Goal: Information Seeking & Learning: Learn about a topic

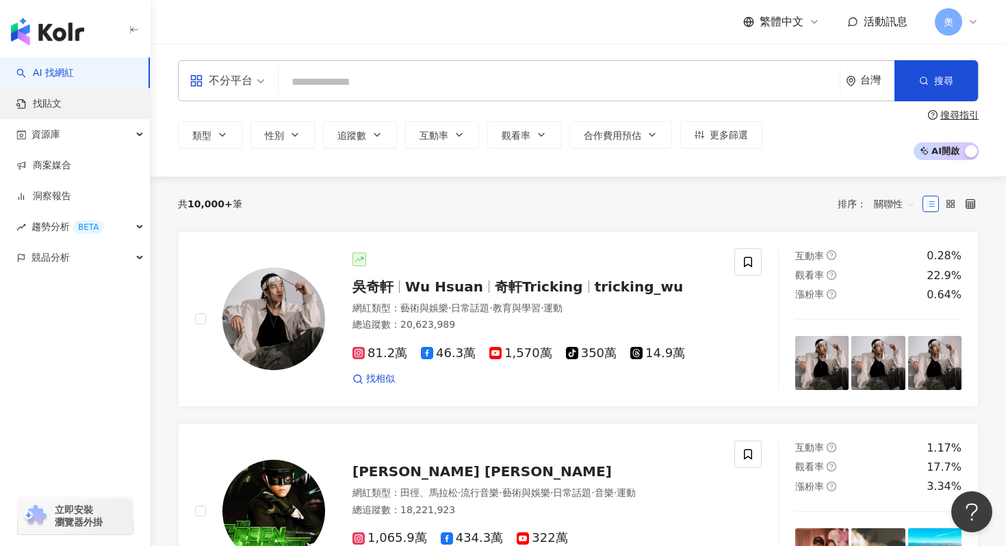
click at [62, 110] on link "找貼文" at bounding box center [38, 104] width 45 height 14
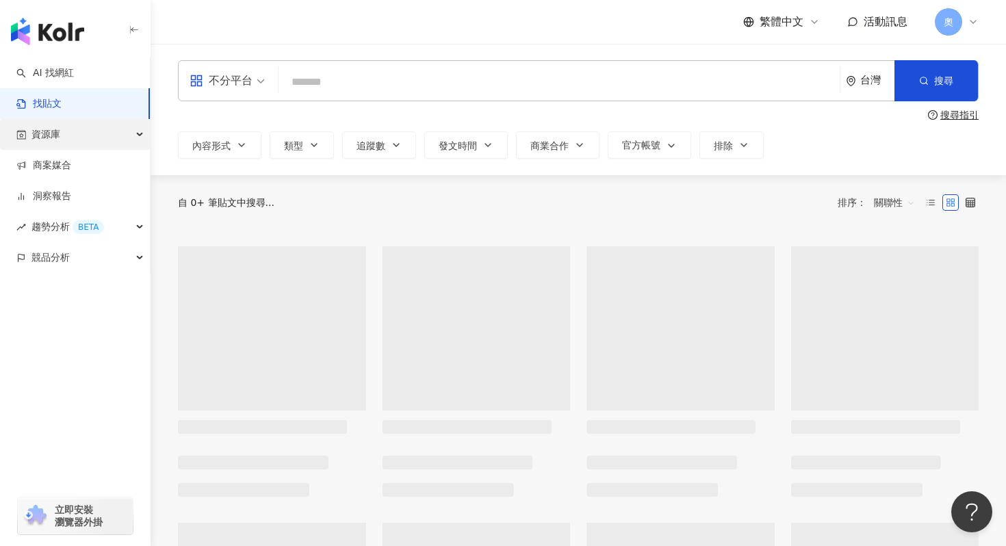
click at [88, 137] on div "資源庫" at bounding box center [75, 134] width 150 height 31
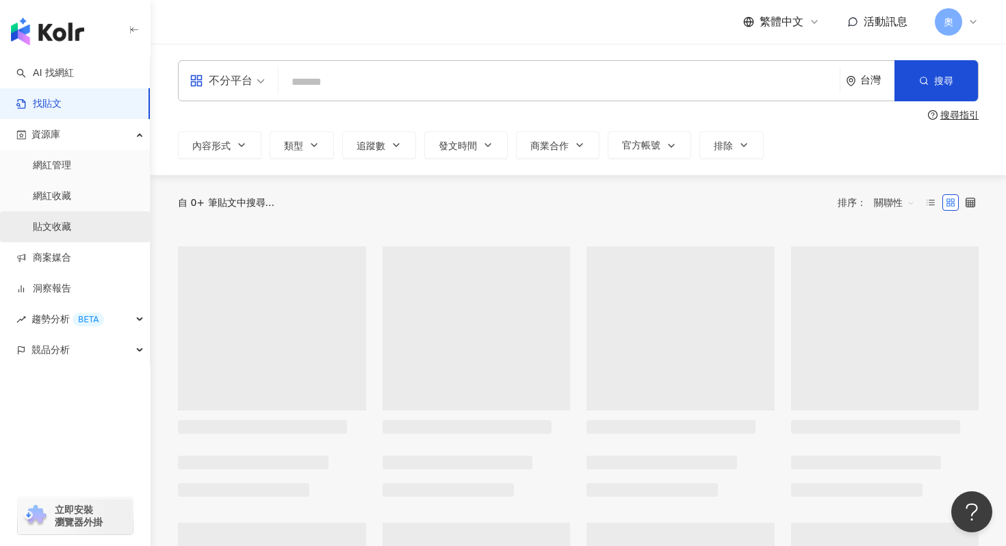
click at [71, 220] on link "貼文收藏" at bounding box center [52, 227] width 38 height 14
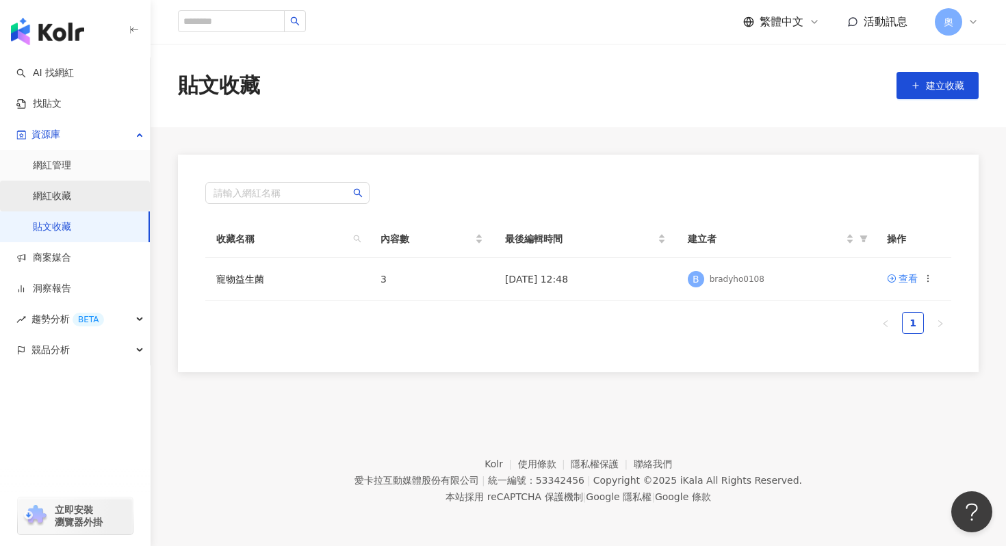
click at [71, 189] on link "網紅收藏" at bounding box center [52, 196] width 38 height 14
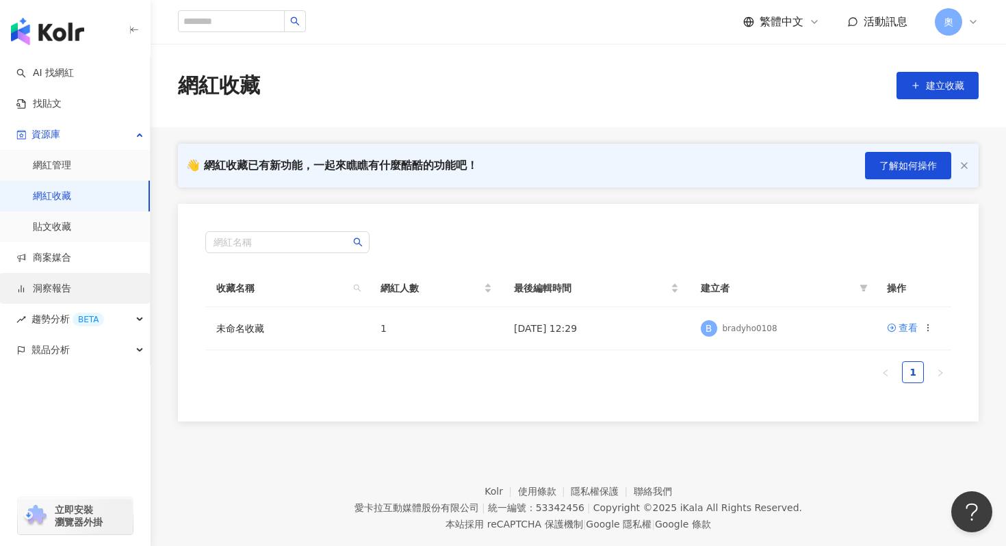
click at [71, 285] on link "洞察報告" at bounding box center [43, 289] width 55 height 14
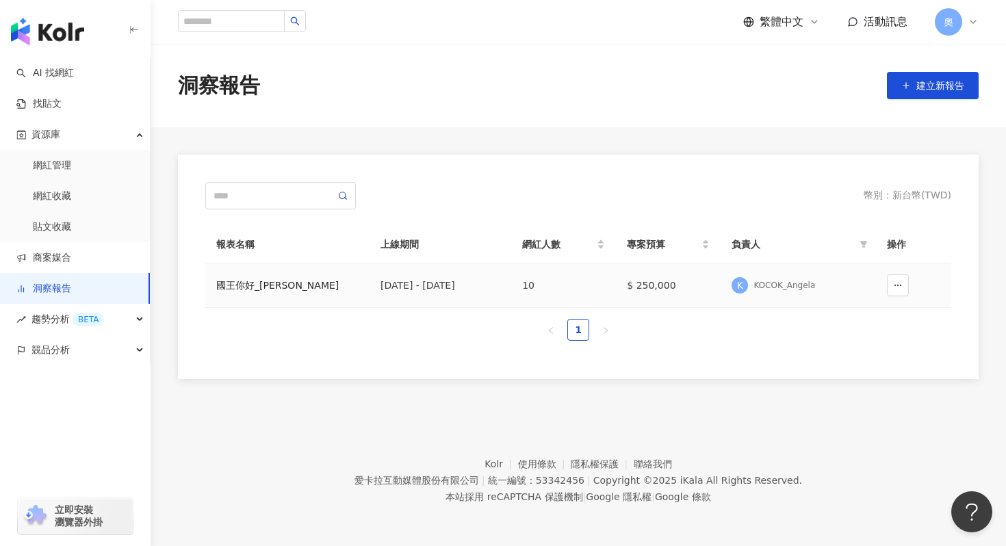
click at [283, 287] on div "國王你好_Angela" at bounding box center [287, 285] width 142 height 15
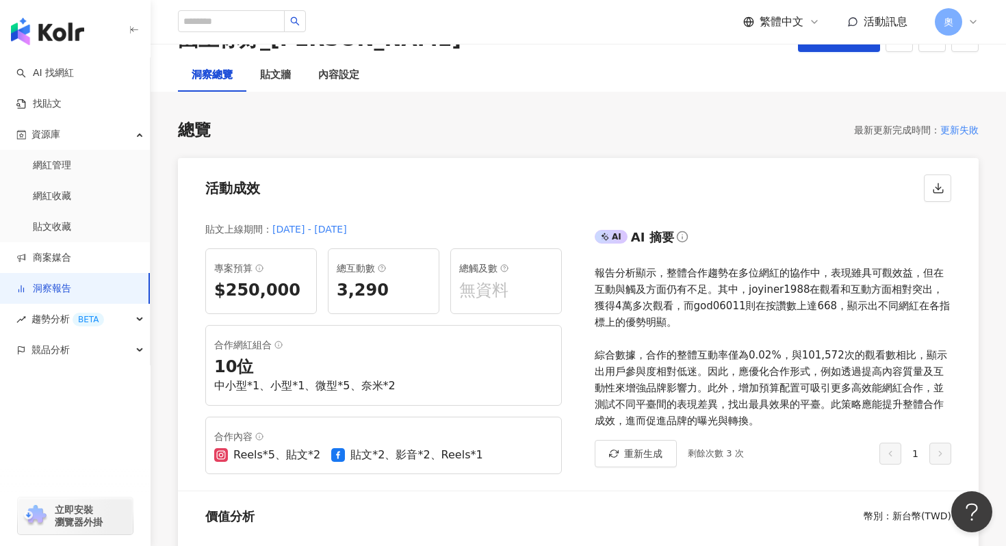
scroll to position [66, 0]
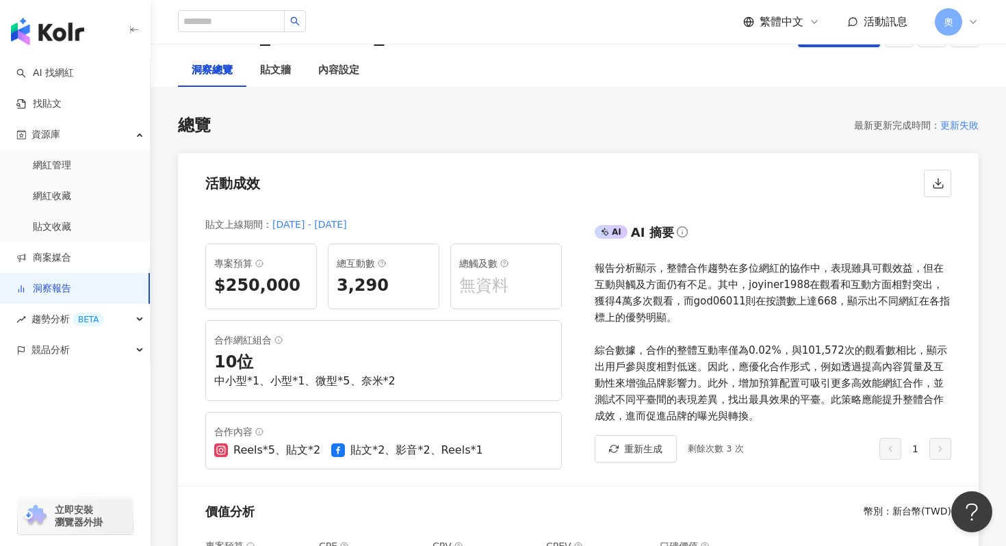
click at [265, 280] on div "$250,000" at bounding box center [261, 285] width 94 height 23
click at [336, 280] on div "總互動數 3,290" at bounding box center [383, 277] width 111 height 66
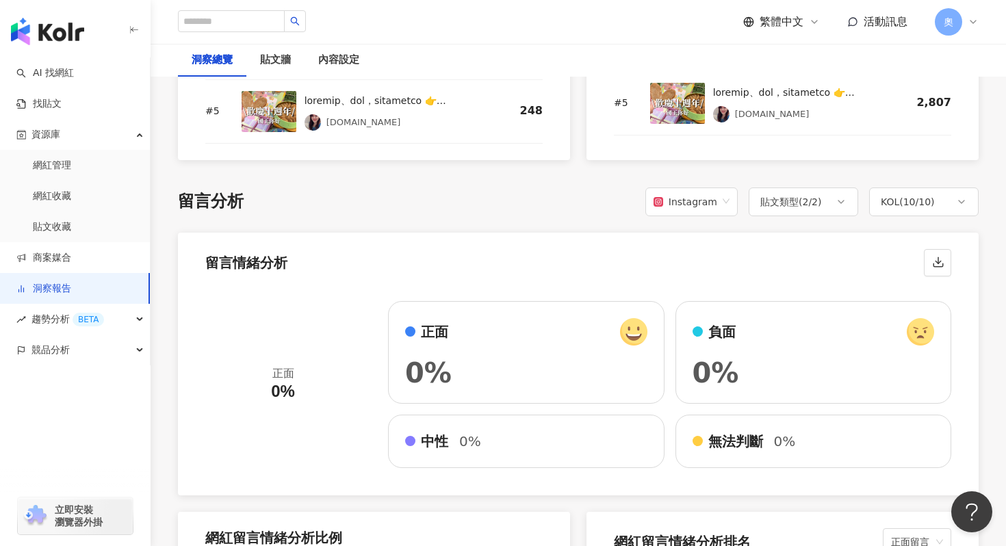
scroll to position [2203, 0]
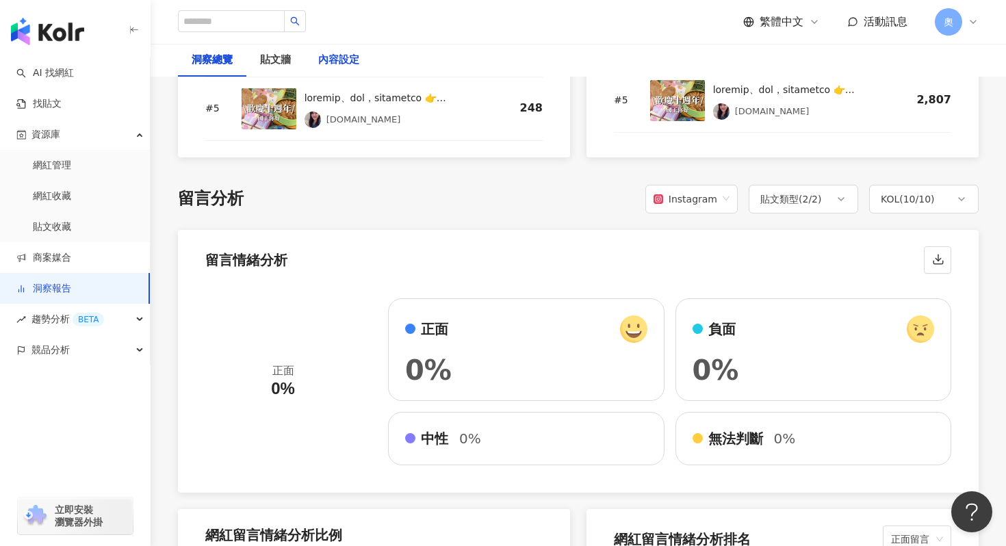
click at [341, 56] on div "內容設定" at bounding box center [338, 60] width 41 height 16
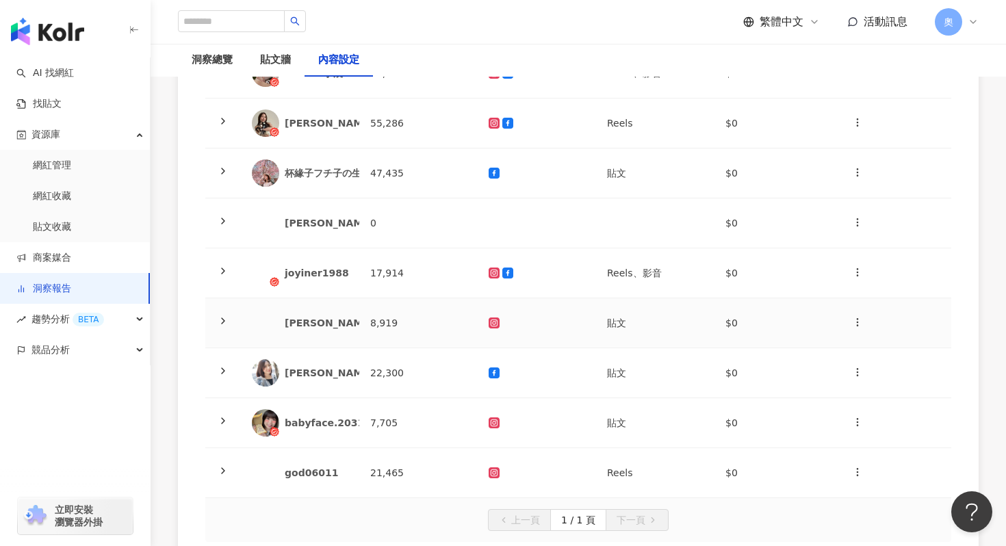
scroll to position [291, 0]
click at [730, 268] on td "$0" at bounding box center [773, 273] width 118 height 50
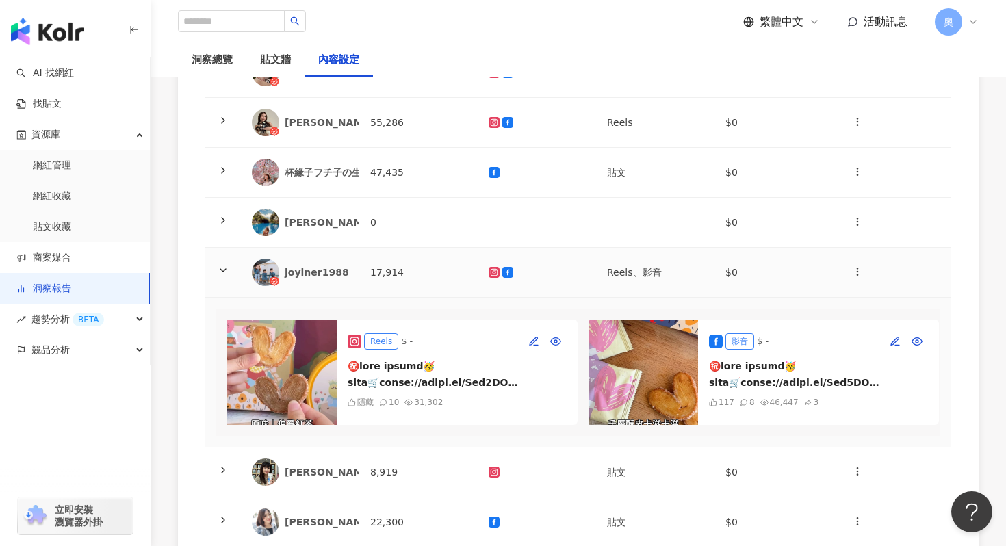
click at [730, 268] on td "$0" at bounding box center [773, 273] width 118 height 50
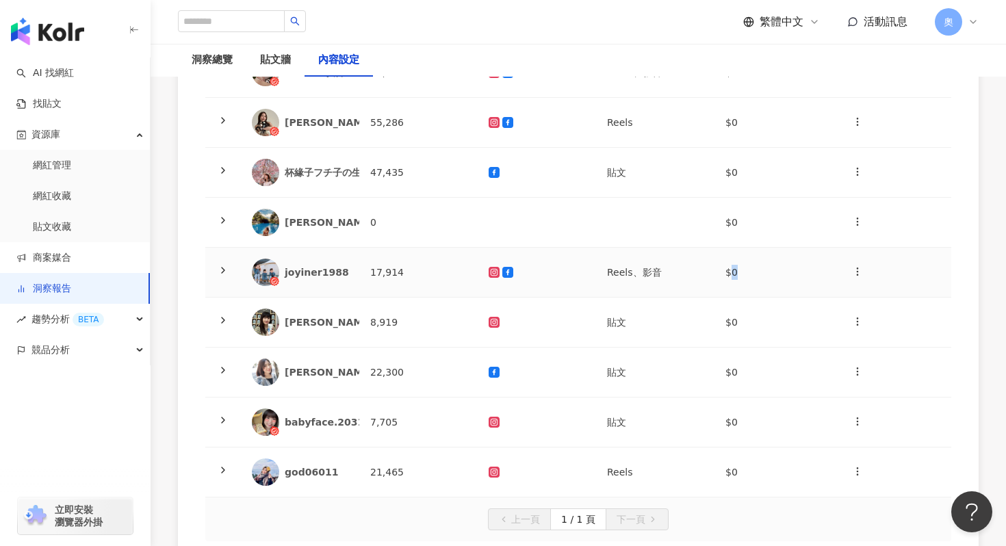
click at [748, 267] on td "$0" at bounding box center [773, 273] width 118 height 50
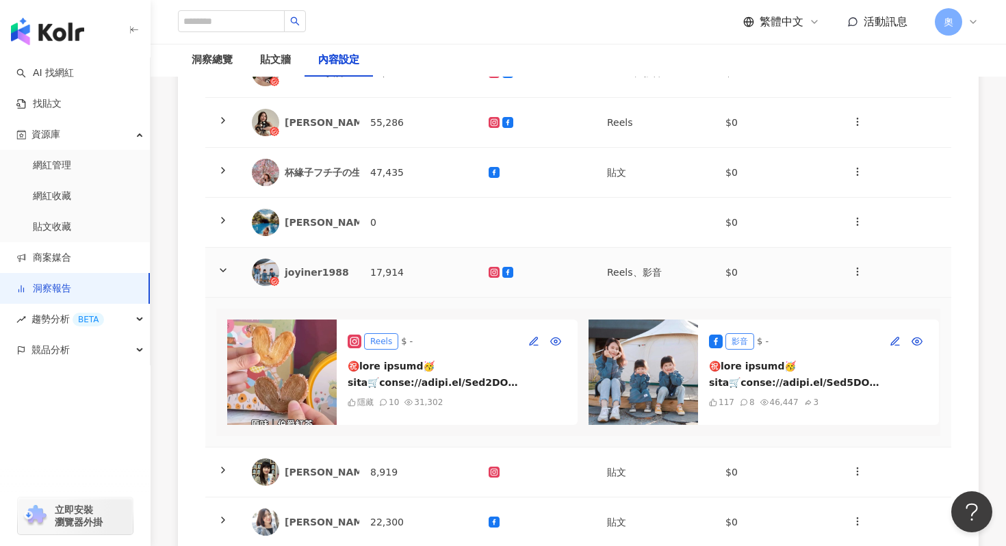
click at [748, 267] on td "$0" at bounding box center [773, 273] width 118 height 50
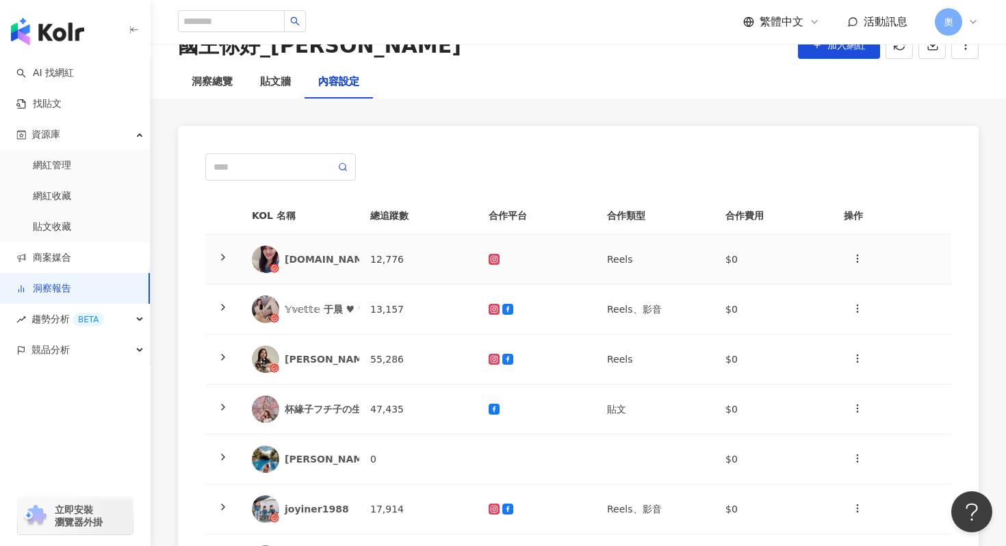
scroll to position [48, 0]
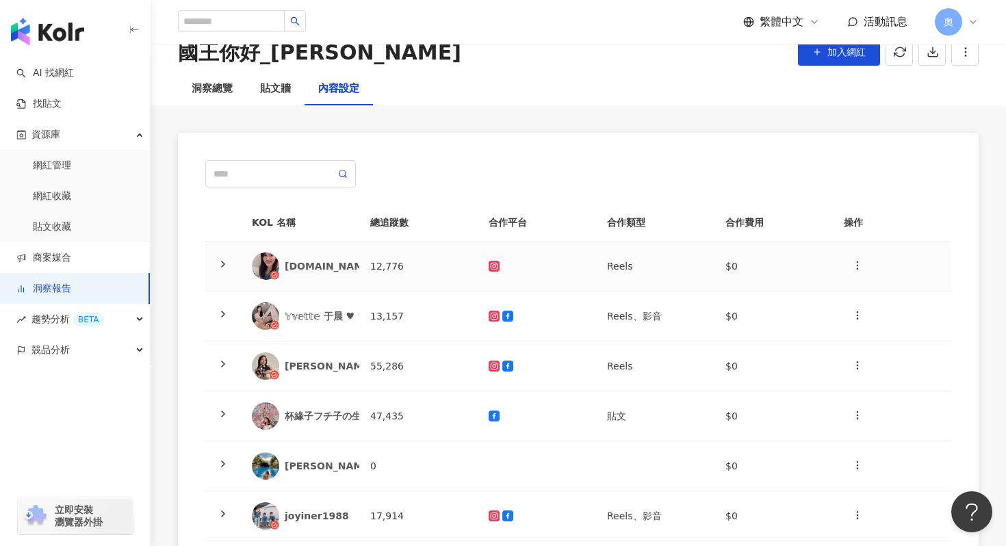
click at [731, 265] on td "$0" at bounding box center [773, 266] width 118 height 50
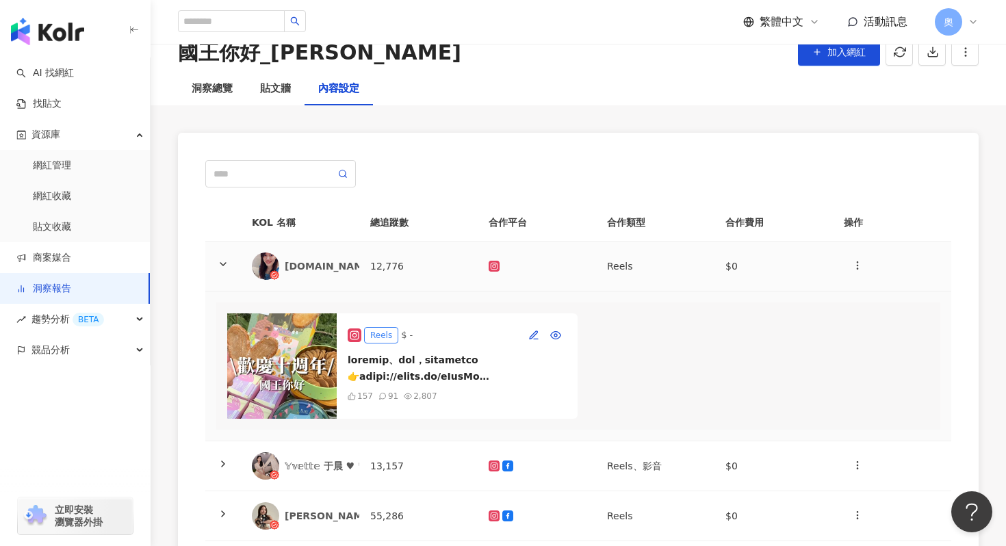
click at [731, 265] on td "$0" at bounding box center [773, 266] width 118 height 50
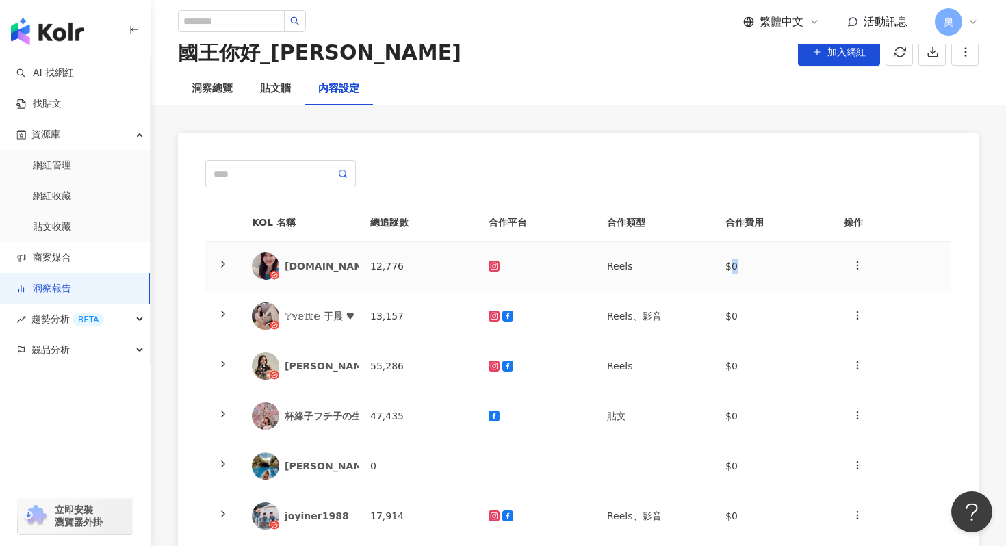
click at [750, 266] on td "$0" at bounding box center [773, 266] width 118 height 50
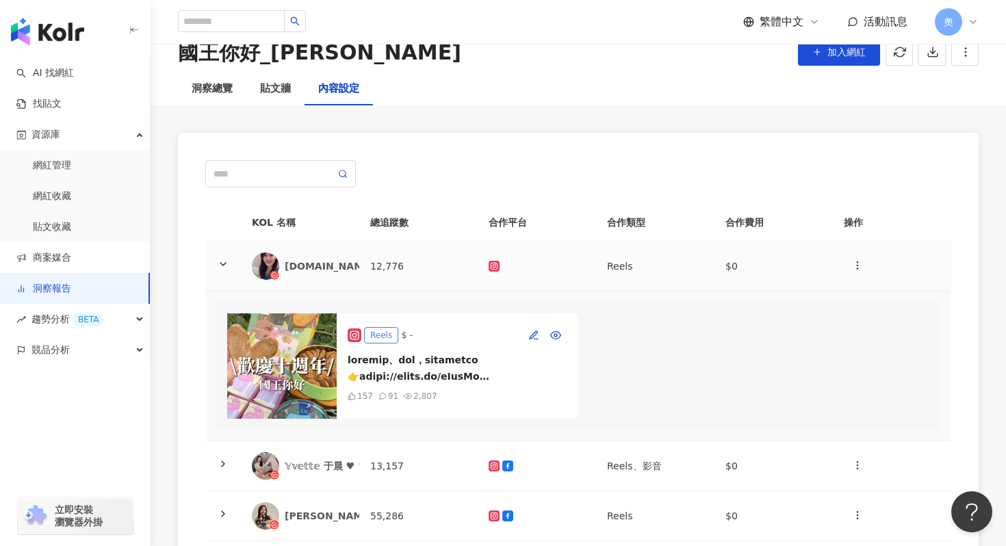
scroll to position [74, 0]
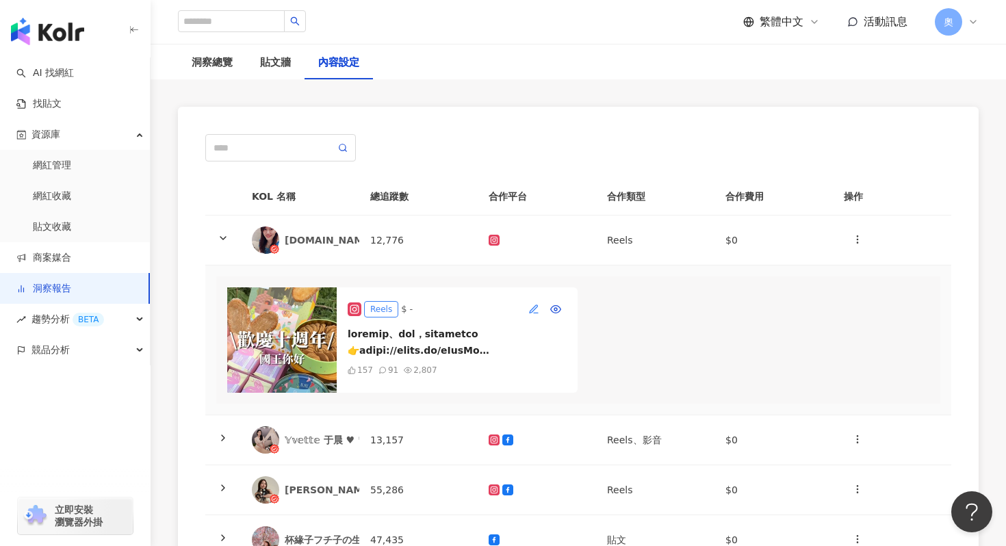
click at [531, 310] on icon "button" at bounding box center [533, 308] width 8 height 8
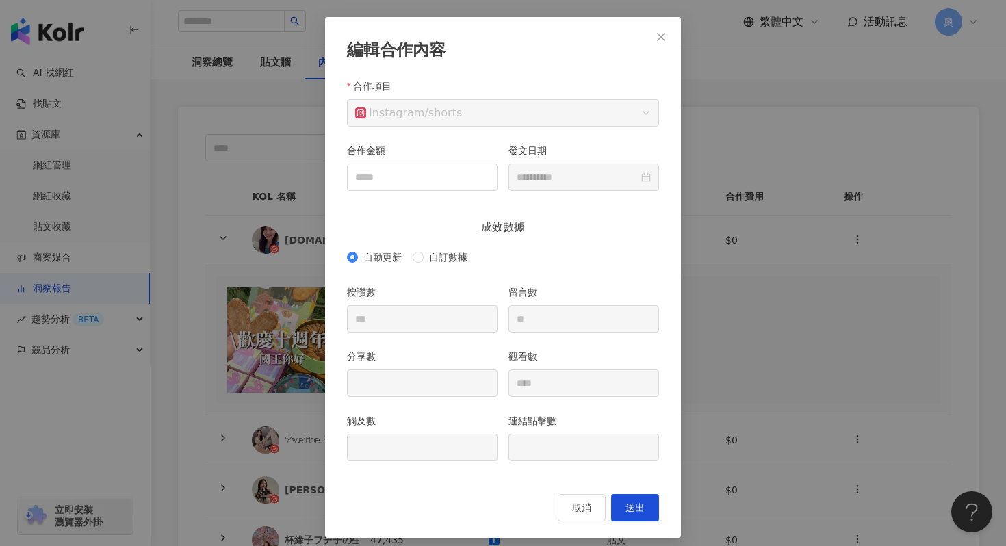
scroll to position [59, 0]
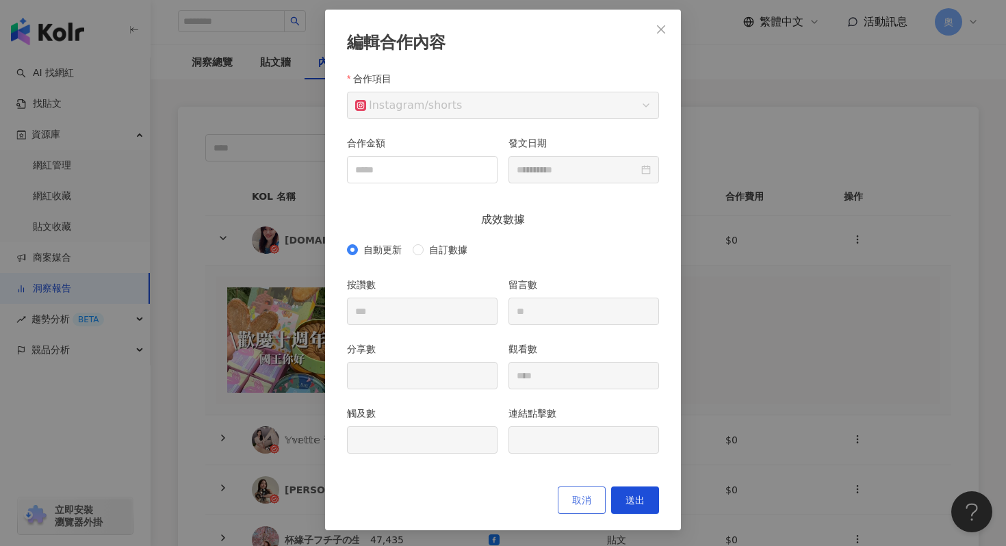
click at [583, 495] on span "取消" at bounding box center [581, 500] width 19 height 11
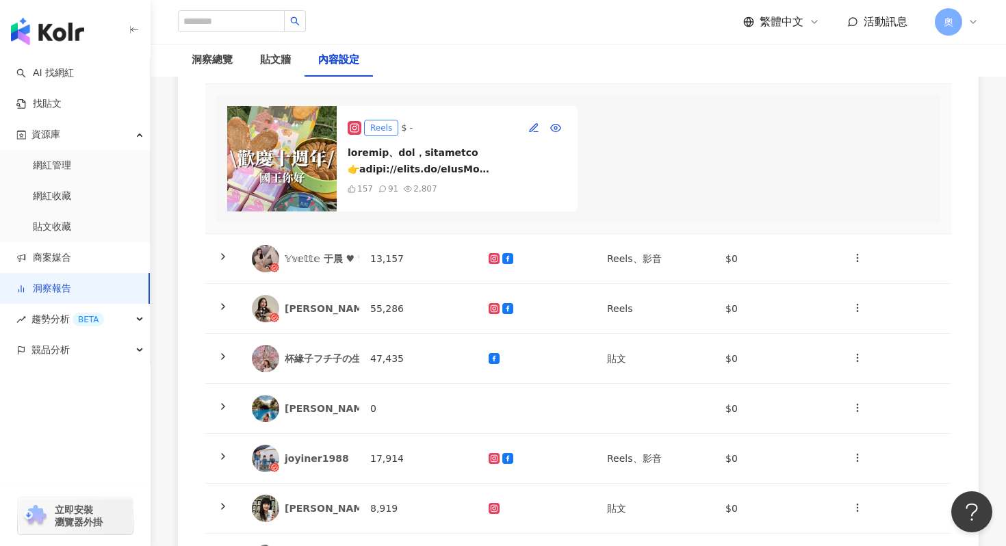
scroll to position [0, 0]
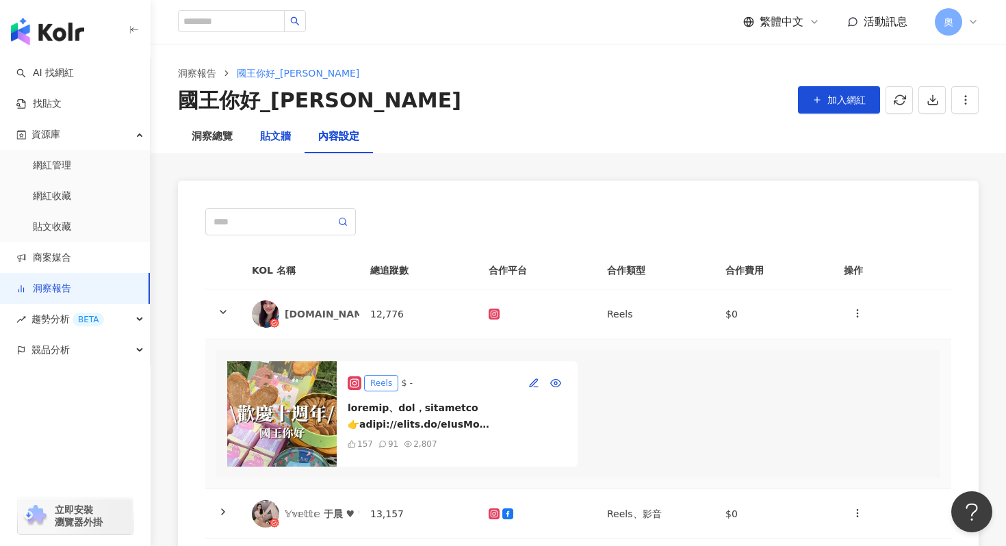
click at [283, 139] on div "貼文牆" at bounding box center [275, 137] width 31 height 16
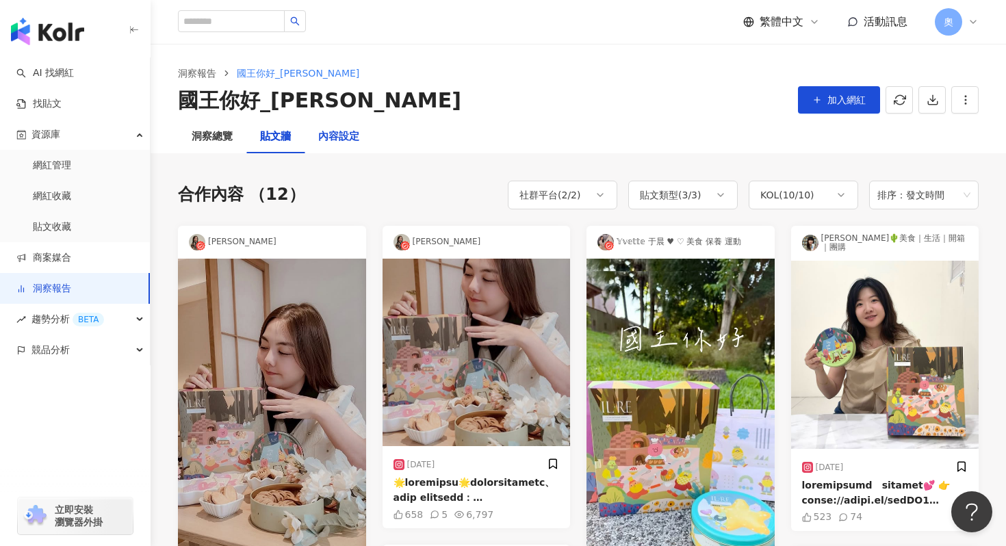
click at [340, 137] on div "內容設定" at bounding box center [338, 137] width 41 height 16
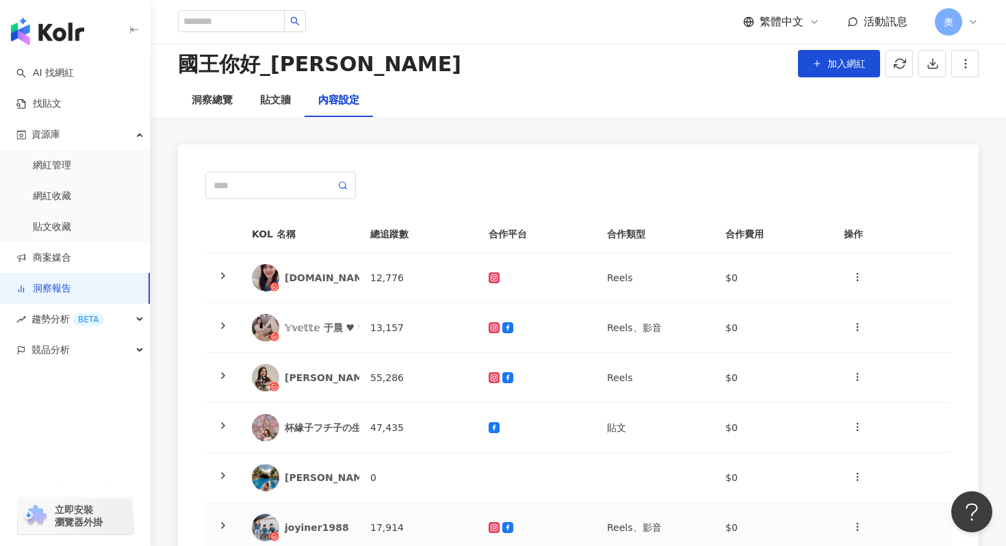
scroll to position [34, 0]
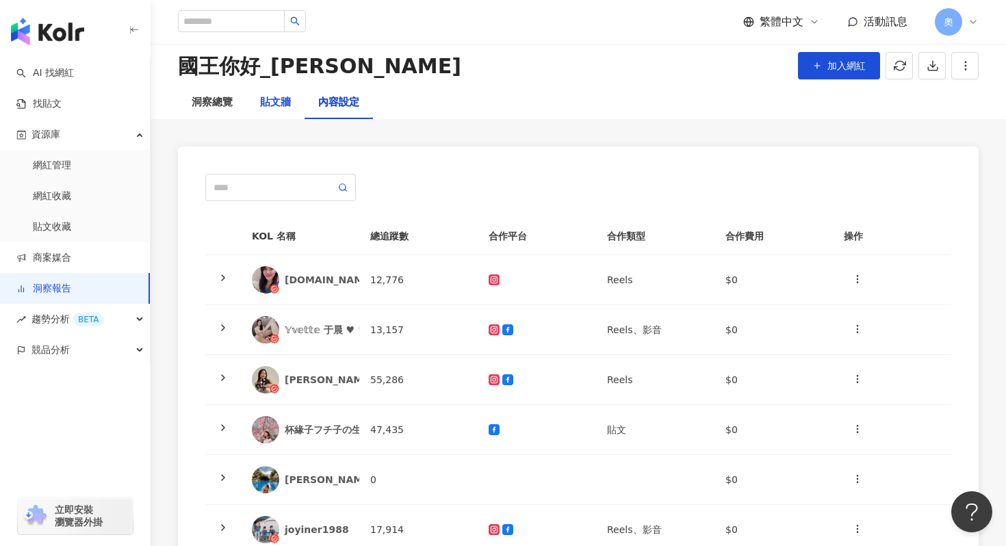
click at [286, 107] on div "貼文牆" at bounding box center [275, 102] width 31 height 16
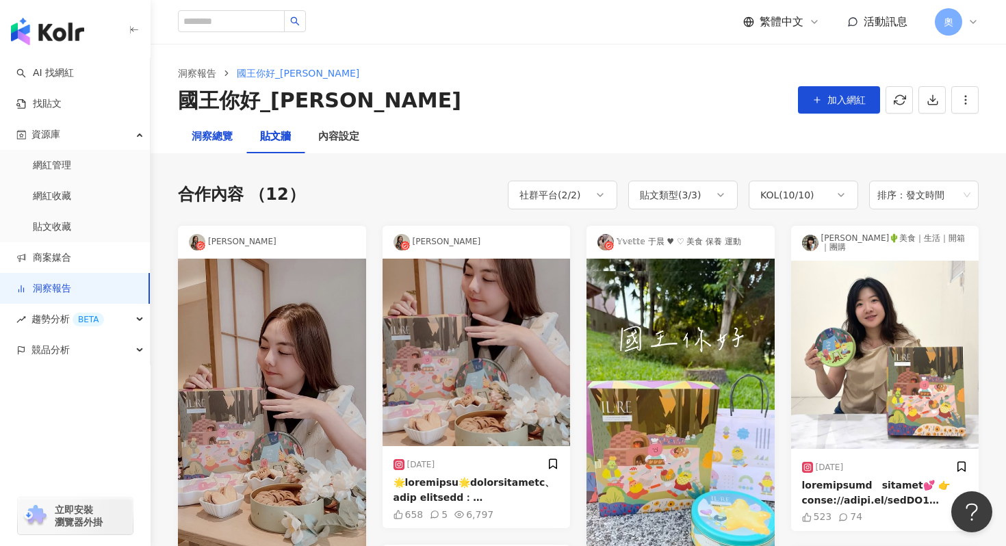
click at [223, 140] on div "洞察總覽" at bounding box center [212, 137] width 41 height 16
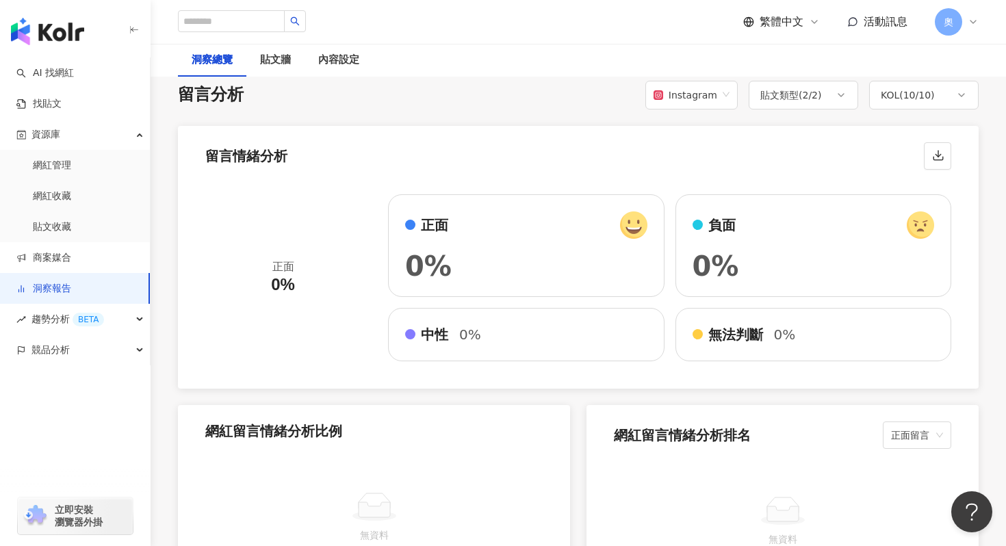
scroll to position [2296, 0]
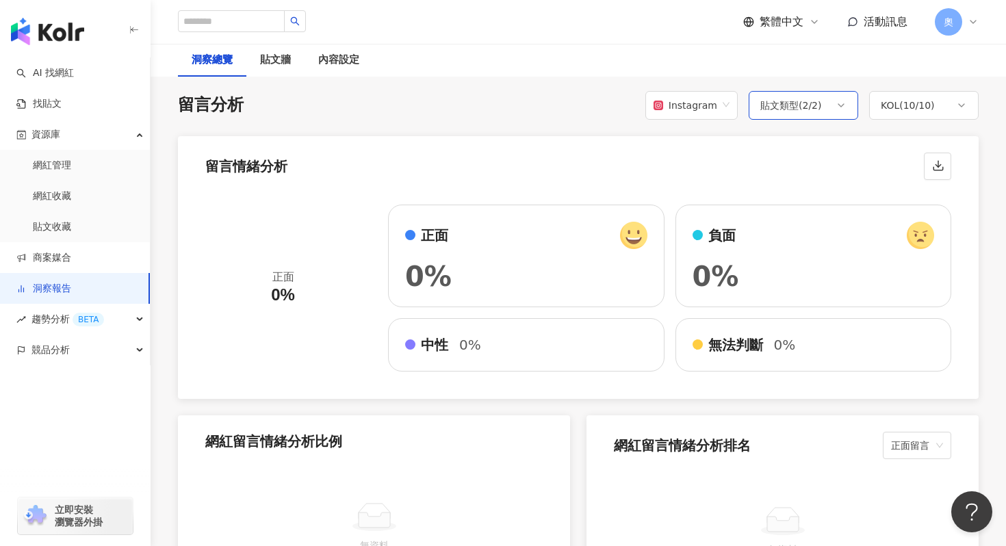
click at [817, 98] on div "貼文類型 ( 2 / 2 )" at bounding box center [791, 105] width 62 height 16
click at [822, 91] on div "貼文類型 ( 2 / 2 )" at bounding box center [802, 105] width 109 height 29
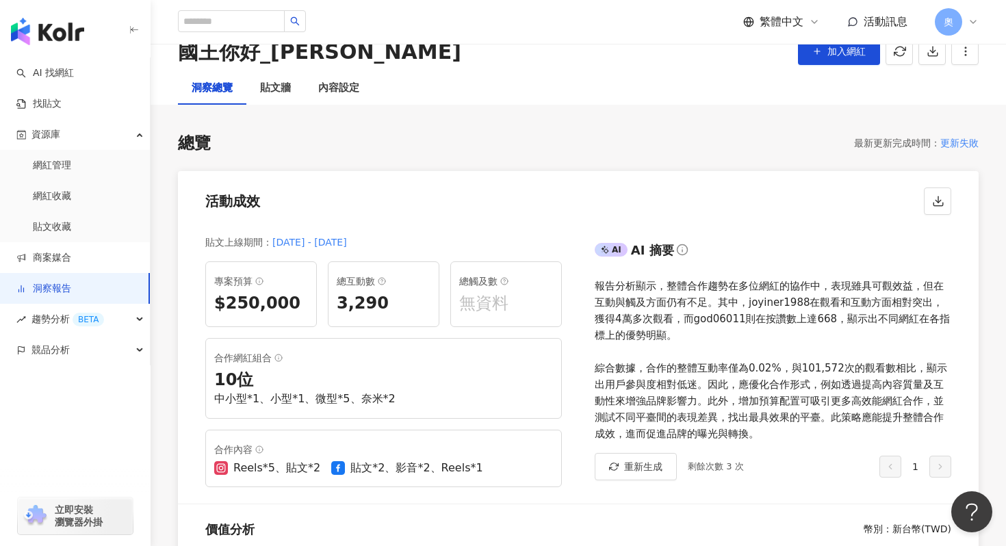
scroll to position [218, 0]
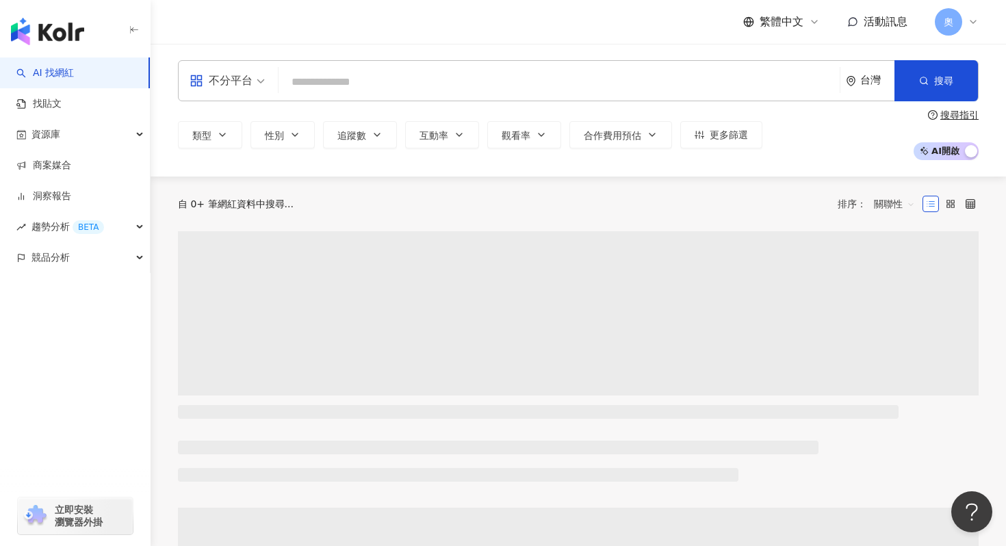
click at [603, 88] on input "search" at bounding box center [559, 82] width 550 height 26
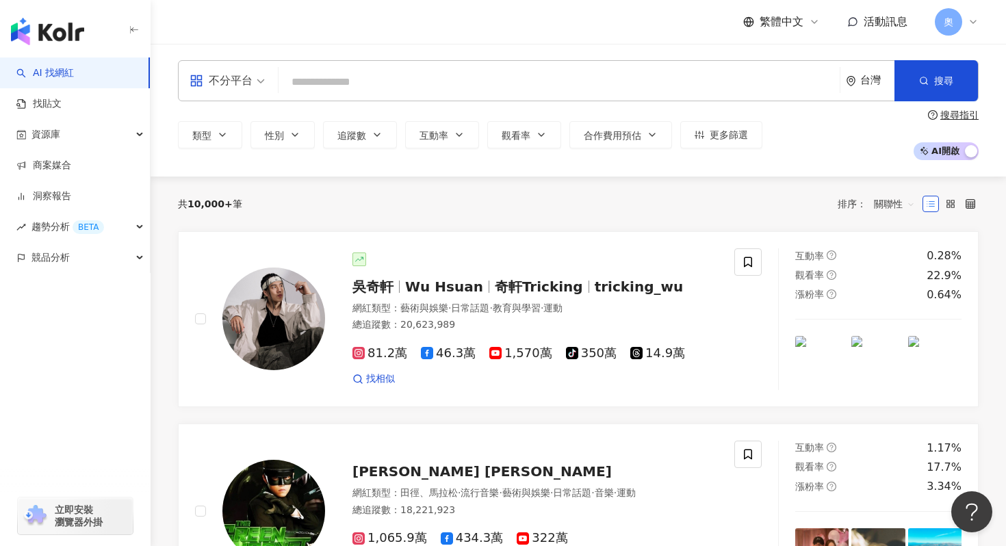
click at [577, 84] on input "search" at bounding box center [559, 82] width 550 height 26
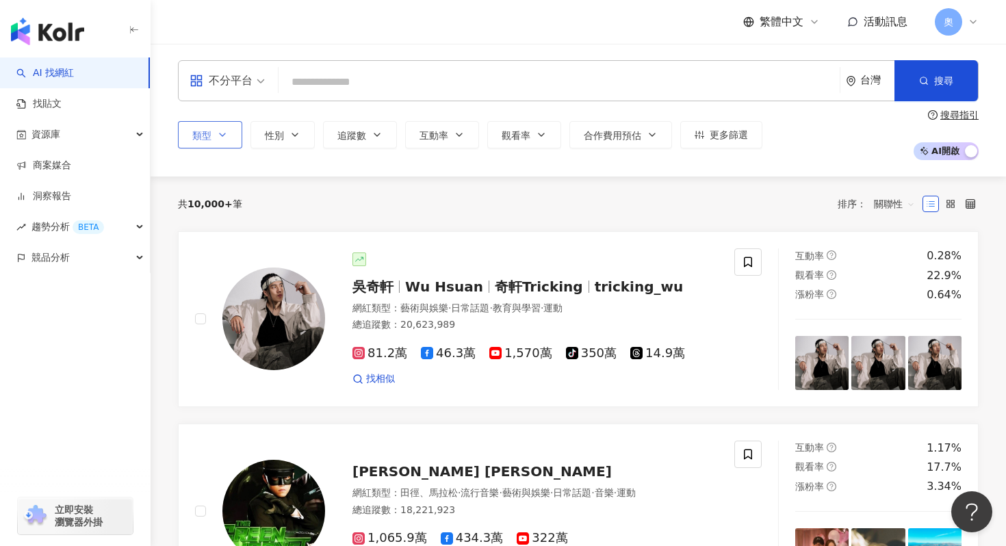
click at [216, 131] on button "類型" at bounding box center [210, 134] width 64 height 27
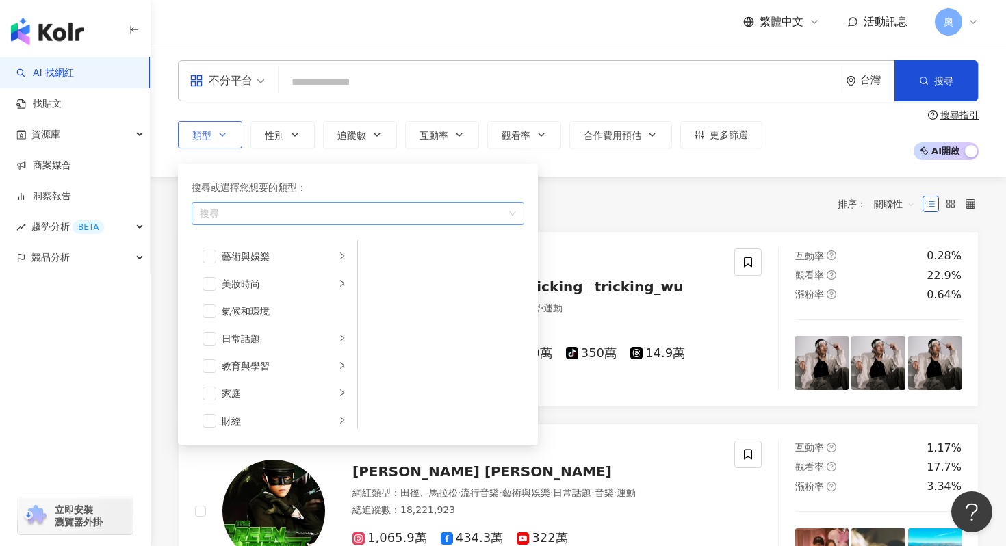
click at [240, 209] on div "button" at bounding box center [350, 214] width 313 height 10
click at [274, 329] on li "日常話題" at bounding box center [274, 338] width 160 height 27
click at [610, 173] on div "不分平台 台灣 搜尋 類型 搜尋或選擇您想要的類型： 搜尋 藝術與娛樂 美妝時尚 氣候和環境 日常話題 教育與學習 家庭 財經 美食 命理占卜 遊戲 法政社會…" at bounding box center [577, 110] width 855 height 133
